Goal: Task Accomplishment & Management: Manage account settings

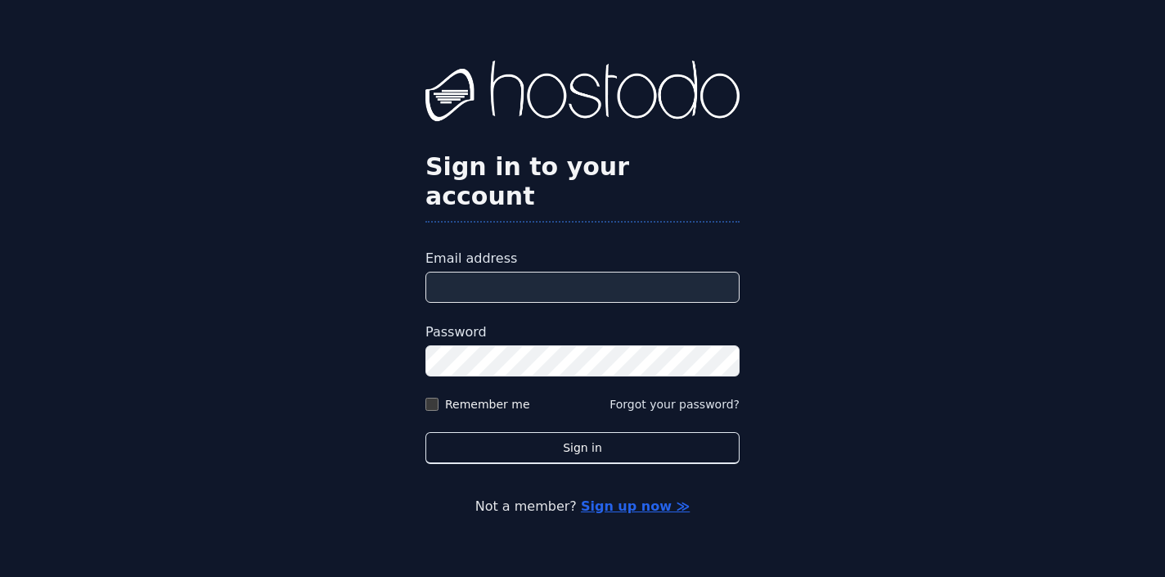
type input "**********"
click at [583, 432] on button "Sign in" at bounding box center [583, 448] width 314 height 32
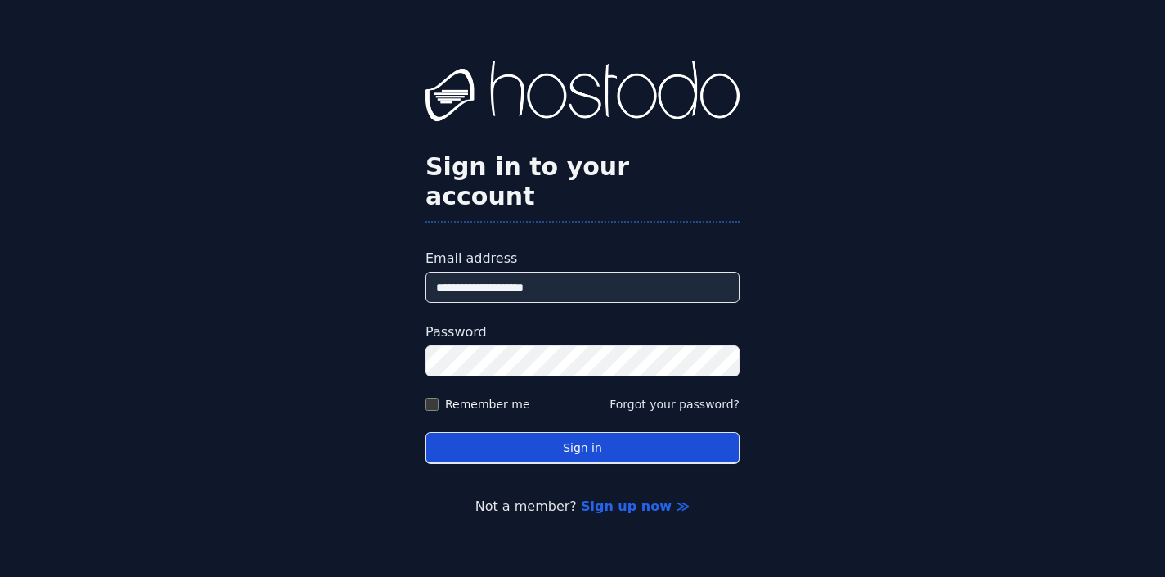
click at [511, 432] on button "Sign in" at bounding box center [583, 448] width 314 height 32
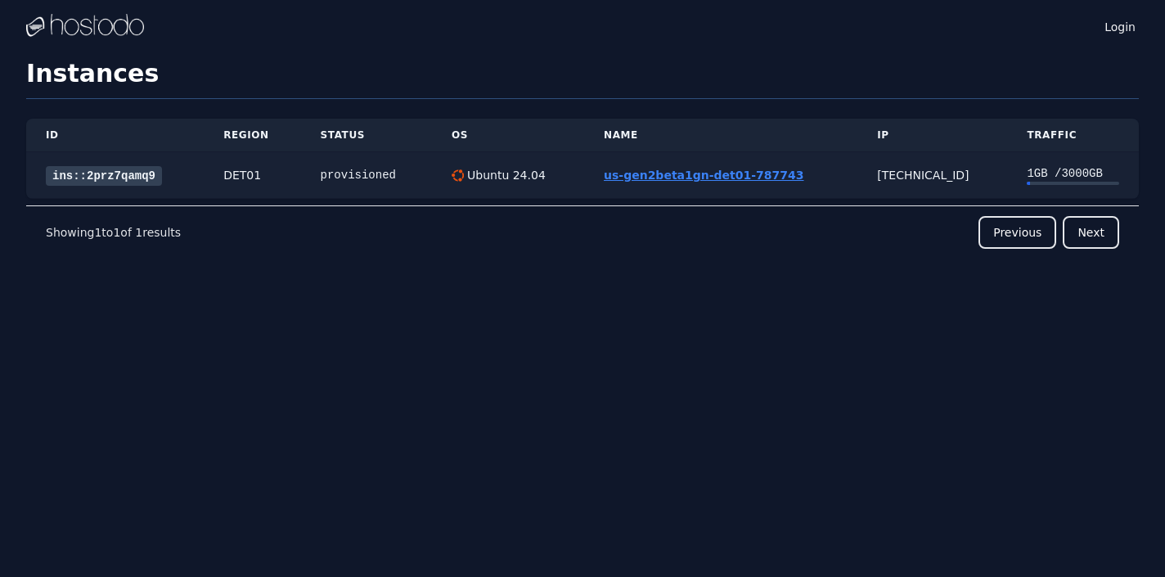
click at [664, 173] on link "us-gen2beta1gn-det01-787743" at bounding box center [704, 175] width 200 height 13
click at [687, 175] on link "us-gen2beta1gn-det01-787743" at bounding box center [704, 175] width 200 height 13
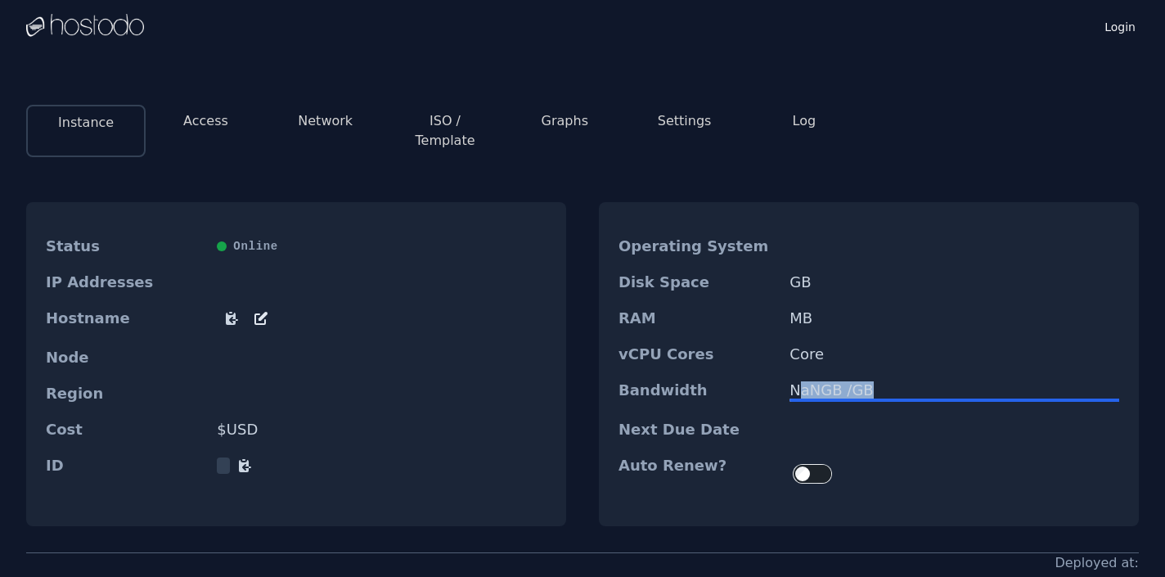
drag, startPoint x: 799, startPoint y: 370, endPoint x: 865, endPoint y: 369, distance: 65.5
click at [864, 382] on div "NaN GB / [GEOGRAPHIC_DATA]" at bounding box center [955, 390] width 330 height 16
click at [865, 382] on div "NaN GB / [GEOGRAPHIC_DATA]" at bounding box center [955, 390] width 330 height 16
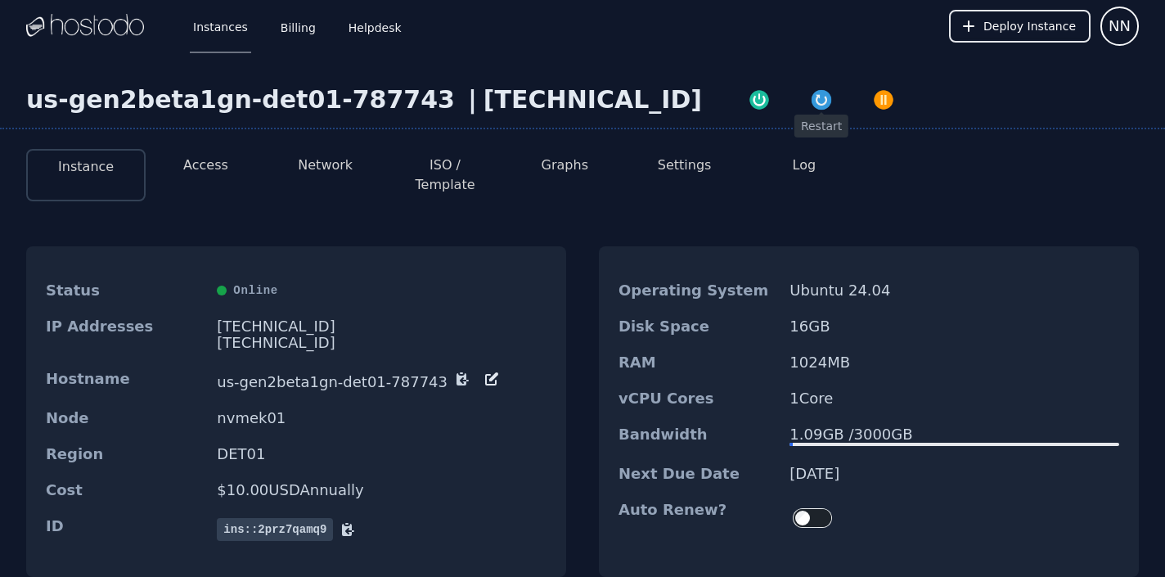
click at [810, 101] on img "button" at bounding box center [821, 99] width 23 height 23
click at [628, 172] on li "Settings" at bounding box center [683, 175] width 119 height 52
click at [321, 158] on button "Network" at bounding box center [325, 165] width 55 height 20
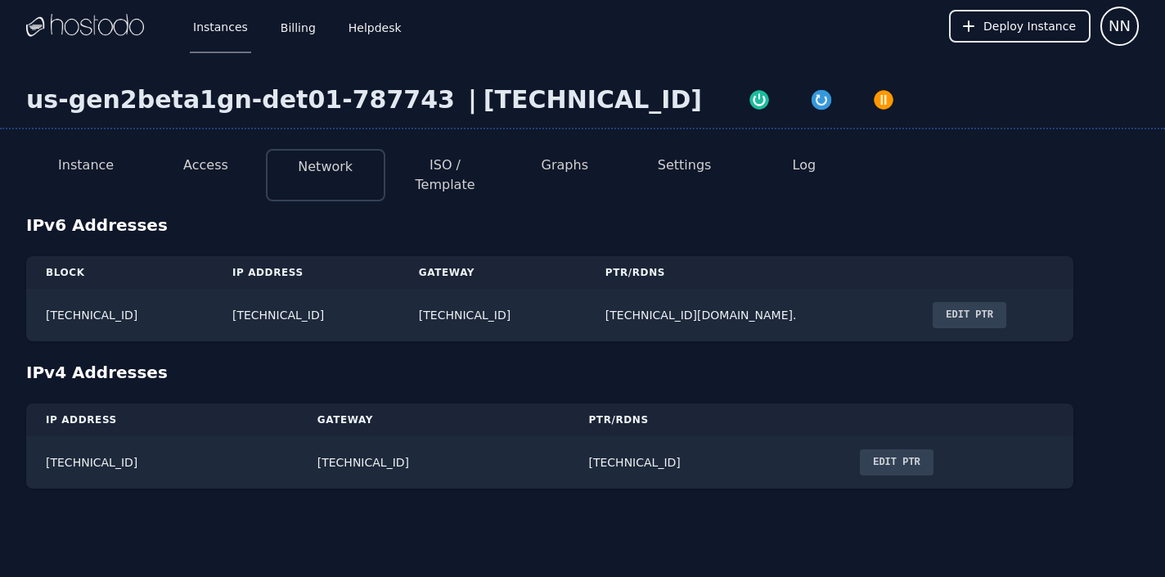
click at [229, 161] on li "Access" at bounding box center [205, 175] width 119 height 52
click at [218, 162] on button "Access" at bounding box center [205, 165] width 45 height 20
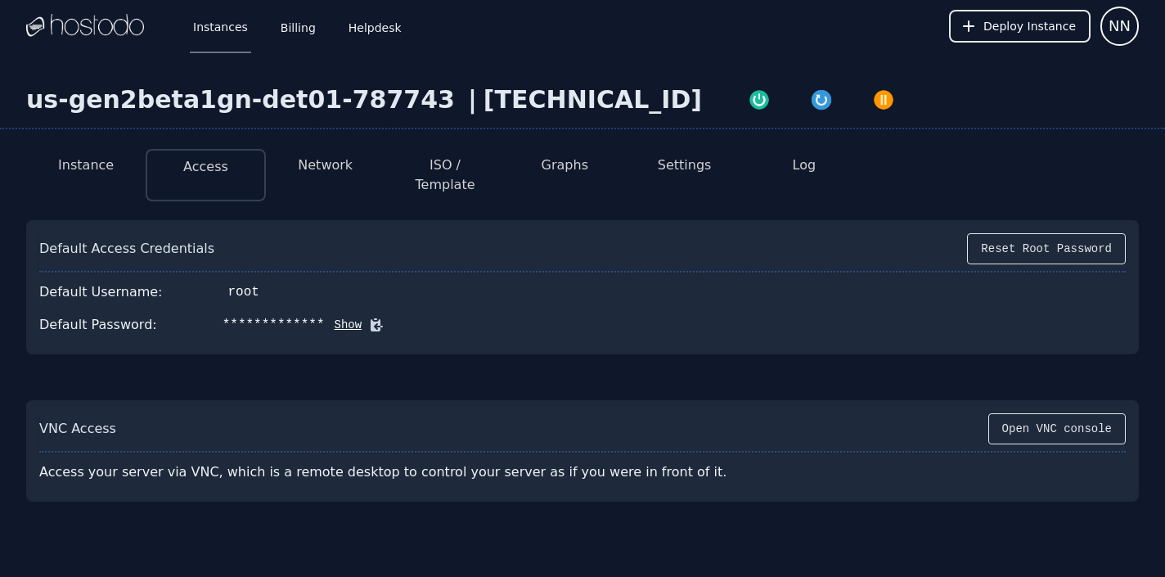
click at [332, 317] on button "Show" at bounding box center [344, 325] width 38 height 16
drag, startPoint x: 214, startPoint y: 307, endPoint x: 341, endPoint y: 301, distance: 127.8
click at [341, 308] on div "Default Password: P.m.wLKjhmIPo9+l Hide" at bounding box center [582, 324] width 1087 height 33
copy div "P.m.wLKjhmIPo9+l"
click at [987, 36] on button "Deploy Instance" at bounding box center [1020, 26] width 142 height 33
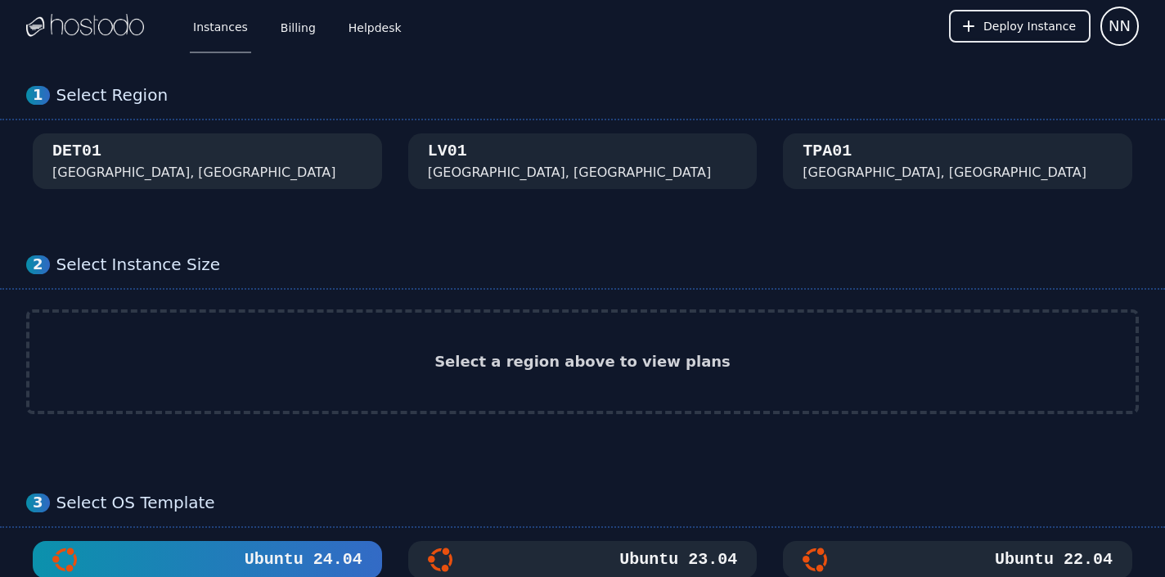
click at [275, 137] on button "DET01 [GEOGRAPHIC_DATA], [GEOGRAPHIC_DATA]" at bounding box center [207, 161] width 349 height 56
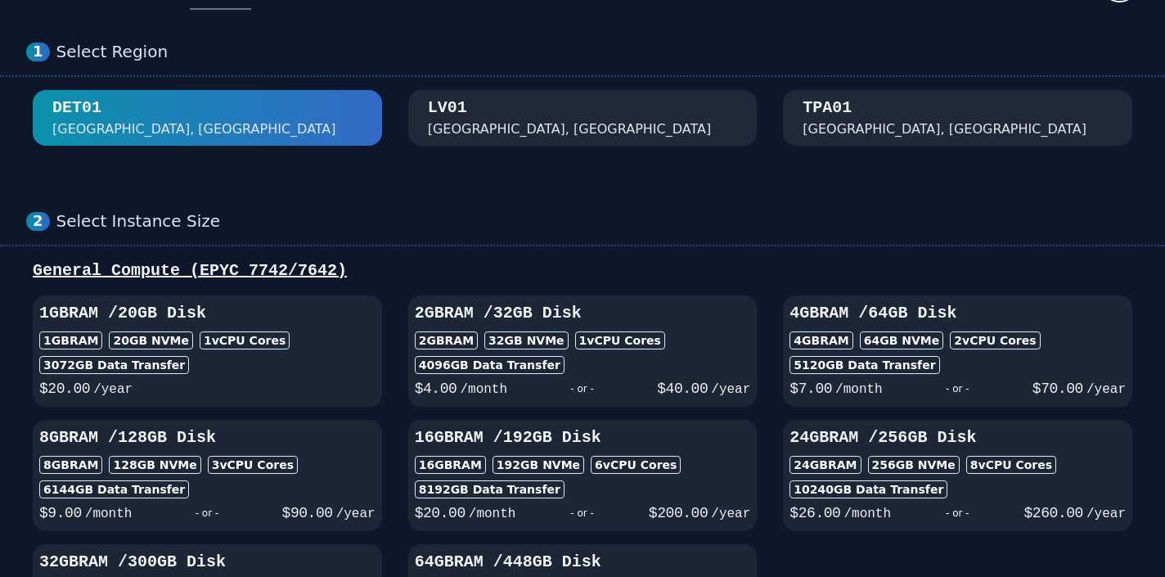
scroll to position [42, 0]
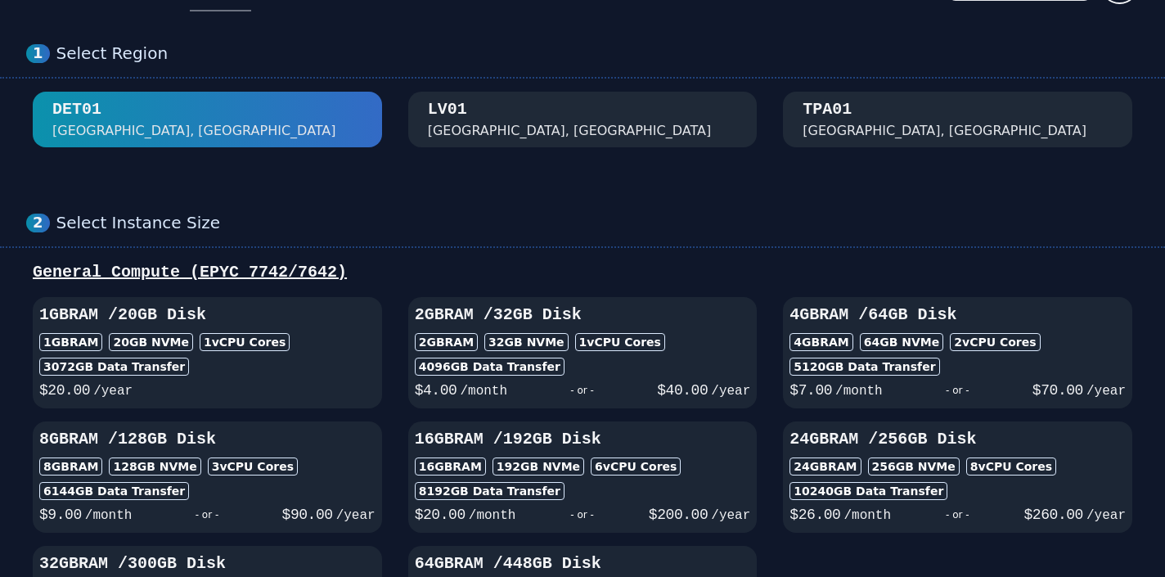
click at [538, 132] on button "[GEOGRAPHIC_DATA], [GEOGRAPHIC_DATA]" at bounding box center [582, 120] width 349 height 56
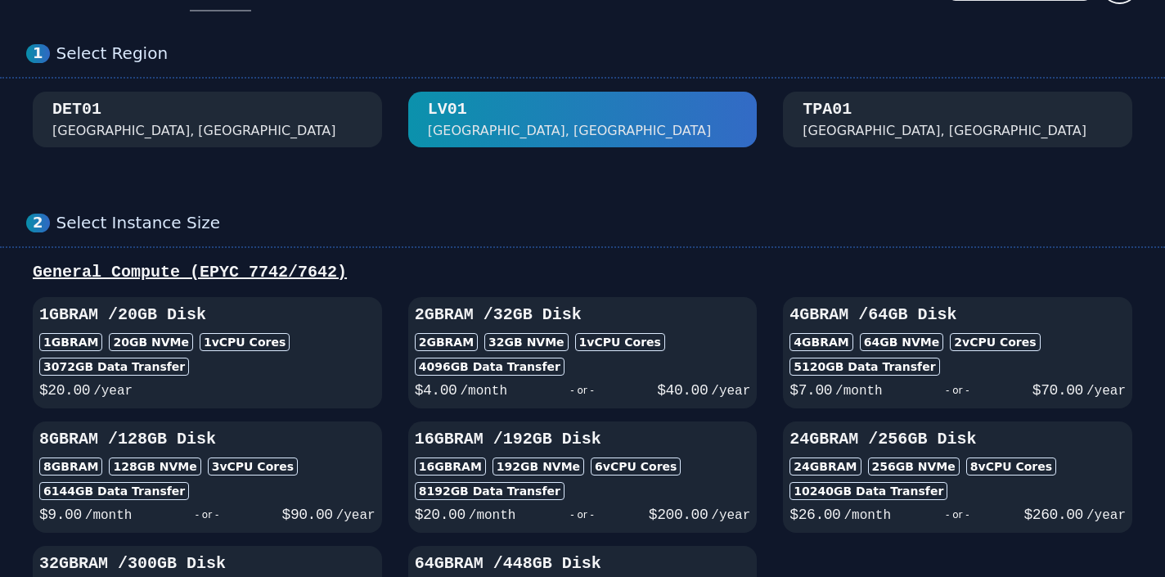
click at [826, 130] on div "[GEOGRAPHIC_DATA], [GEOGRAPHIC_DATA]" at bounding box center [945, 131] width 284 height 20
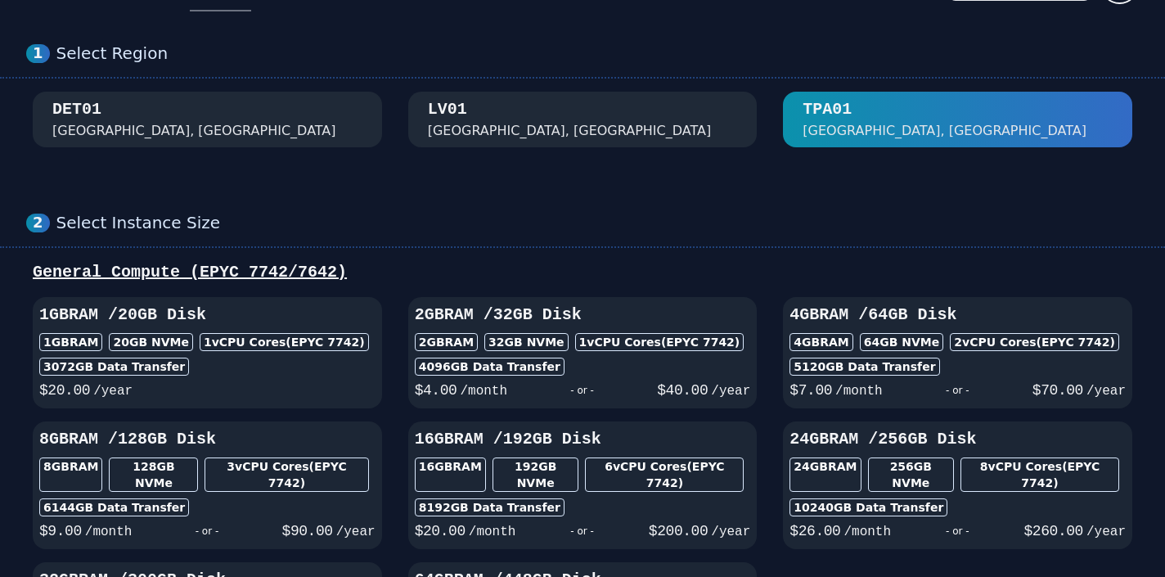
click at [322, 106] on button "DET01 [GEOGRAPHIC_DATA], [GEOGRAPHIC_DATA]" at bounding box center [207, 120] width 349 height 56
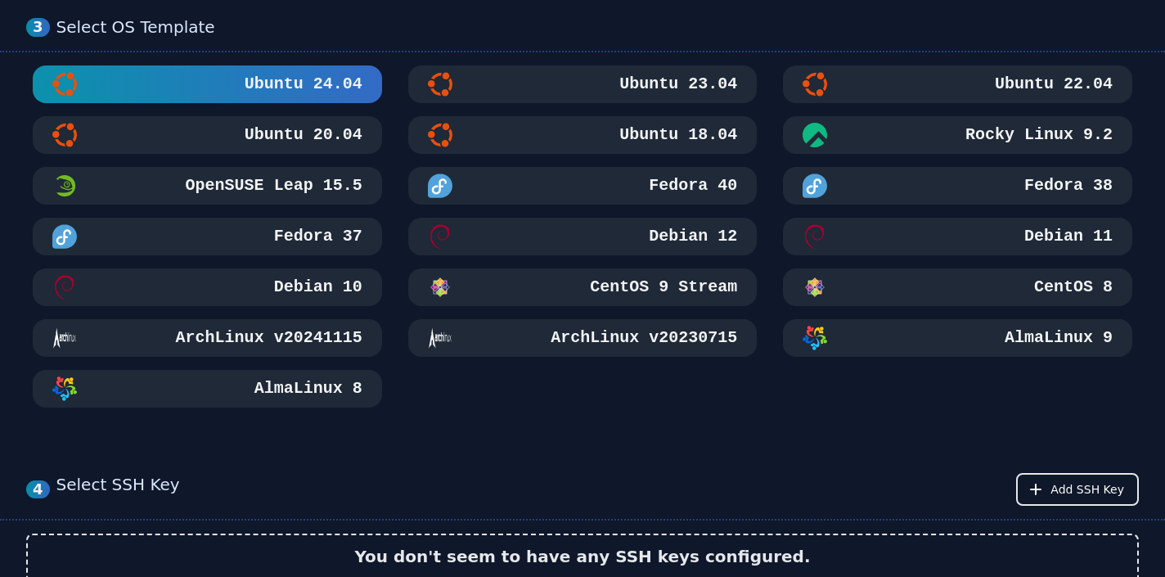
scroll to position [748, 0]
